Goal: Information Seeking & Learning: Learn about a topic

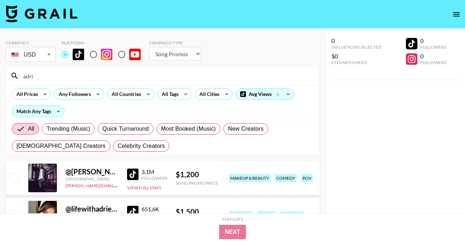
select select "Song"
drag, startPoint x: 45, startPoint y: 81, endPoint x: -16, endPoint y: 63, distance: 63.9
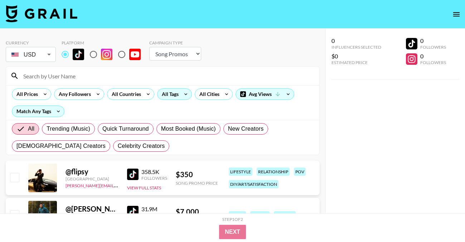
click at [165, 97] on div "All Tags" at bounding box center [168, 94] width 23 height 11
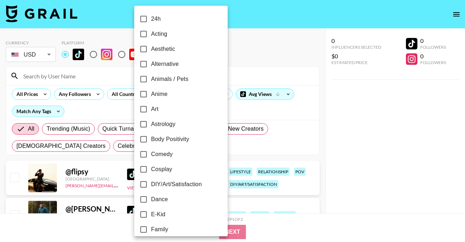
click at [261, 54] on div at bounding box center [232, 121] width 465 height 242
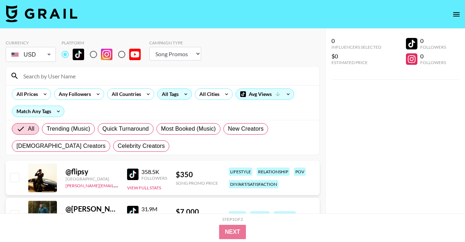
click at [174, 97] on div "All Tags" at bounding box center [168, 94] width 23 height 11
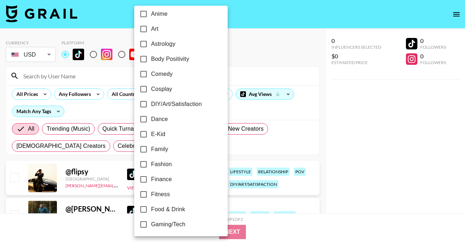
scroll to position [81, 0]
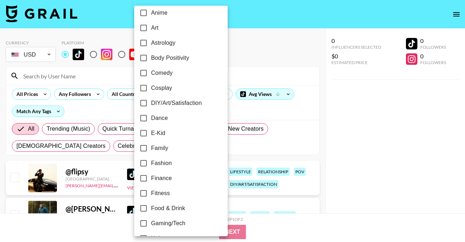
click at [154, 112] on label "Dance" at bounding box center [176, 118] width 80 height 15
click at [151, 112] on input "Dance" at bounding box center [143, 118] width 15 height 15
checkbox input "true"
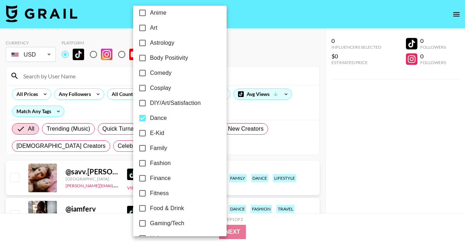
click at [219, 50] on div at bounding box center [232, 121] width 465 height 242
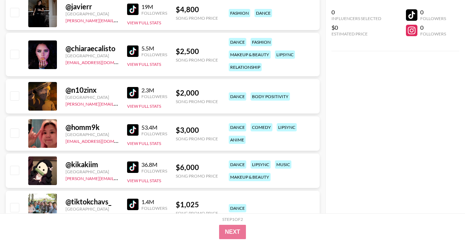
scroll to position [352, 0]
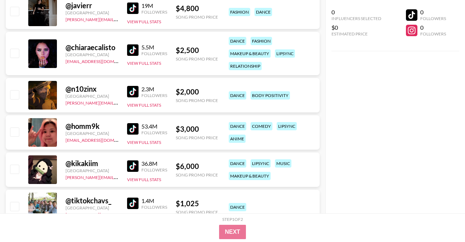
click at [134, 91] on img at bounding box center [132, 91] width 11 height 11
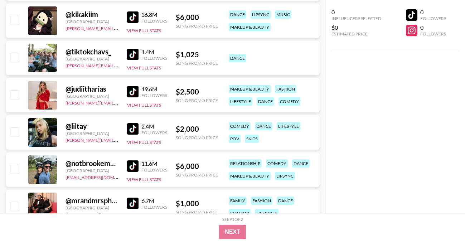
scroll to position [507, 0]
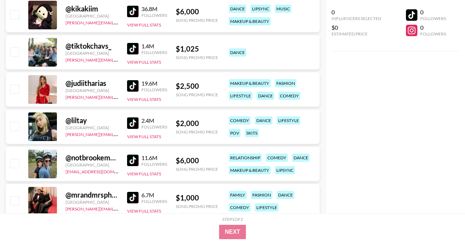
click at [134, 120] on img at bounding box center [132, 122] width 11 height 11
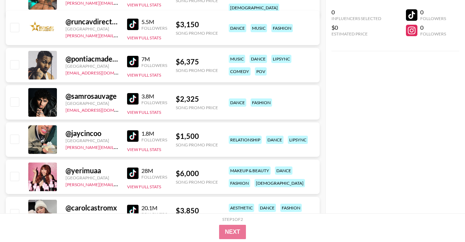
scroll to position [793, 0]
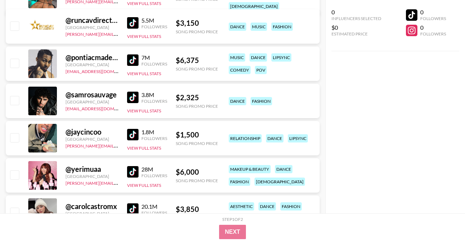
click at [129, 97] on img at bounding box center [132, 97] width 11 height 11
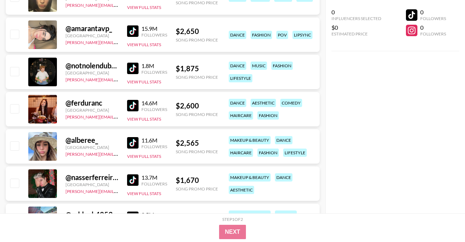
scroll to position [1048, 0]
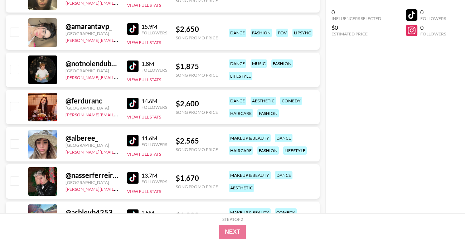
click at [136, 64] on img at bounding box center [132, 65] width 11 height 11
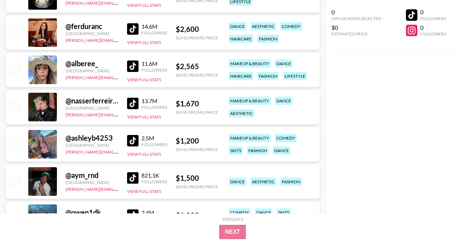
scroll to position [1123, 0]
click at [132, 65] on img at bounding box center [132, 65] width 11 height 11
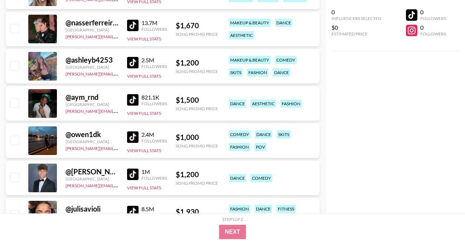
scroll to position [1201, 0]
click at [132, 62] on img at bounding box center [132, 62] width 11 height 11
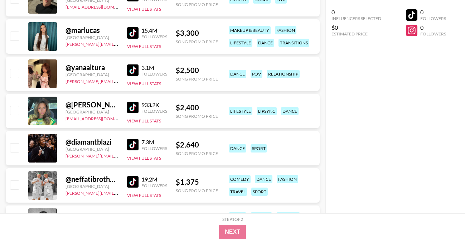
scroll to position [1678, 0]
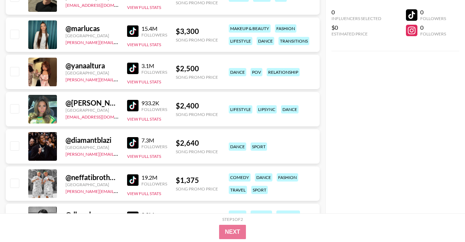
click at [135, 101] on img at bounding box center [132, 105] width 11 height 11
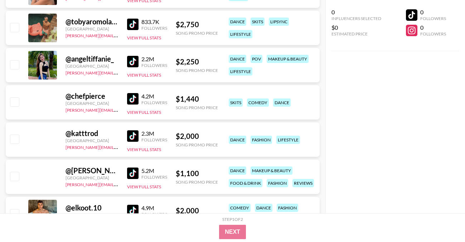
scroll to position [3154, 0]
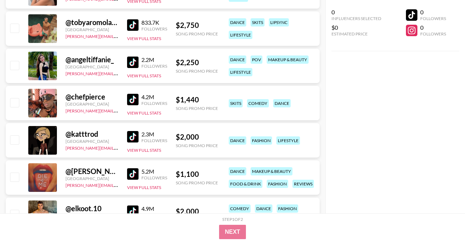
click at [138, 137] on img at bounding box center [132, 136] width 11 height 11
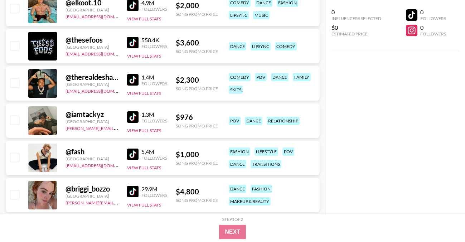
scroll to position [3363, 0]
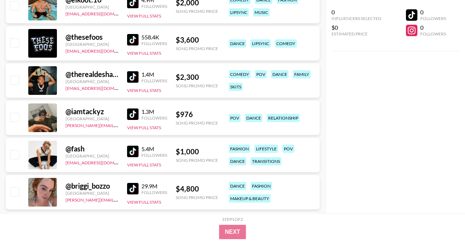
click at [134, 113] on img at bounding box center [132, 113] width 11 height 11
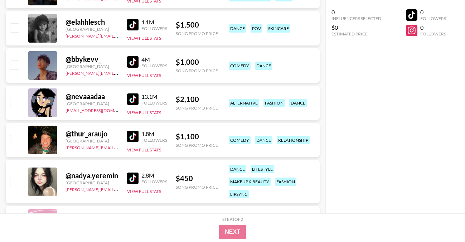
scroll to position [3754, 0]
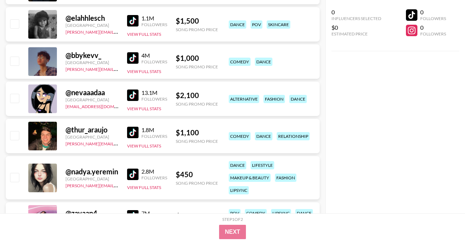
click at [132, 93] on img at bounding box center [132, 94] width 11 height 11
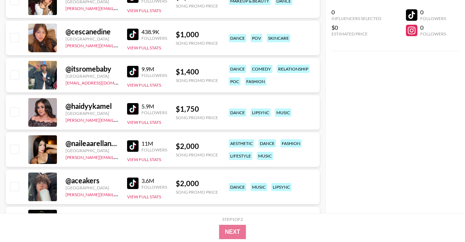
scroll to position [4766, 0]
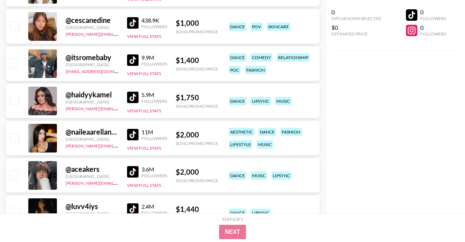
click at [129, 56] on img at bounding box center [132, 59] width 11 height 11
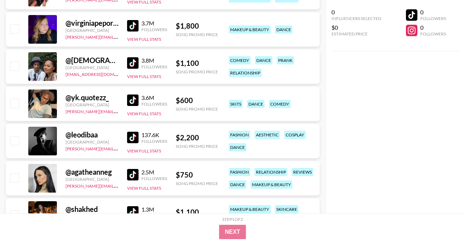
scroll to position [5471, 0]
click at [131, 103] on img at bounding box center [132, 99] width 11 height 11
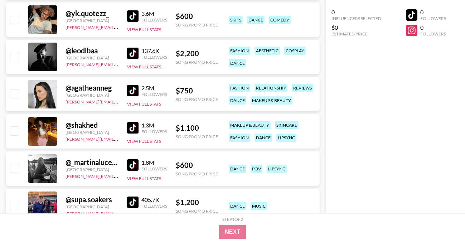
scroll to position [5556, 0]
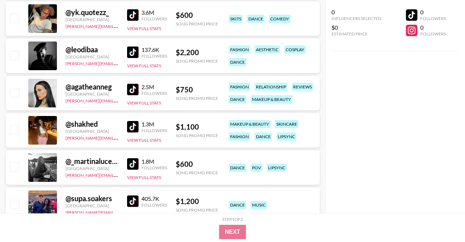
click at [132, 127] on img at bounding box center [132, 126] width 11 height 11
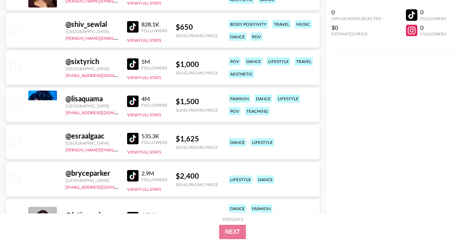
scroll to position [7851, 0]
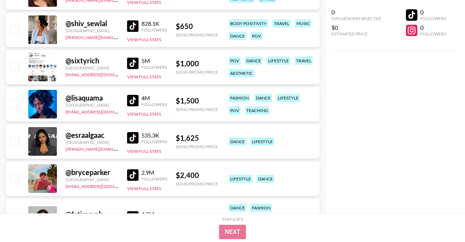
click at [139, 97] on link at bounding box center [134, 100] width 14 height 11
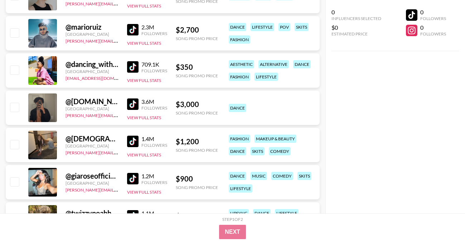
scroll to position [8396, 0]
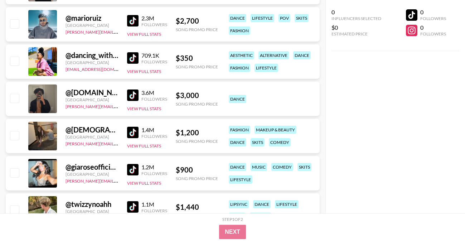
click at [130, 92] on img at bounding box center [132, 94] width 11 height 11
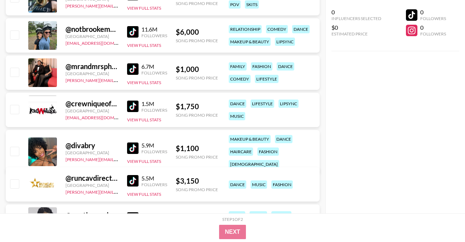
scroll to position [0, 0]
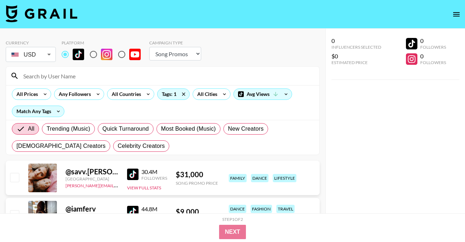
click at [62, 69] on div at bounding box center [162, 76] width 313 height 19
click at [62, 79] on input at bounding box center [167, 75] width 296 height 11
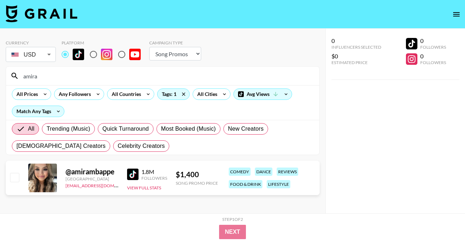
drag, startPoint x: 50, startPoint y: 74, endPoint x: -18, endPoint y: 73, distance: 68.7
click at [0, 73] on html "Currency USD USD ​ Platform Campaign Type Choose Type... Song Promos Brand Prom…" at bounding box center [232, 135] width 465 height 271
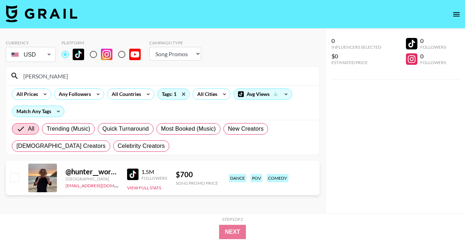
type input "[PERSON_NAME]"
